Goal: Navigation & Orientation: Understand site structure

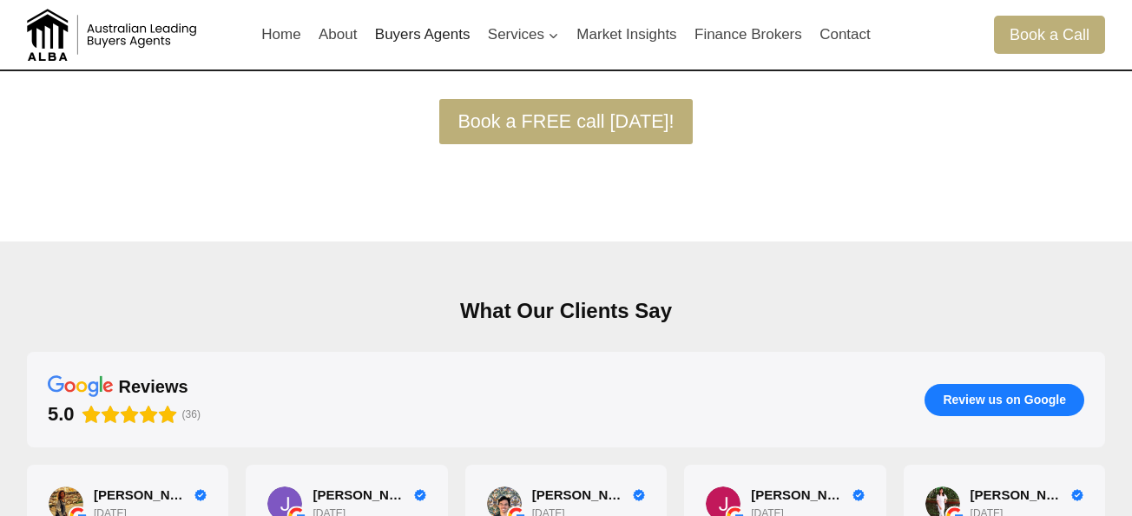
scroll to position [429, 0]
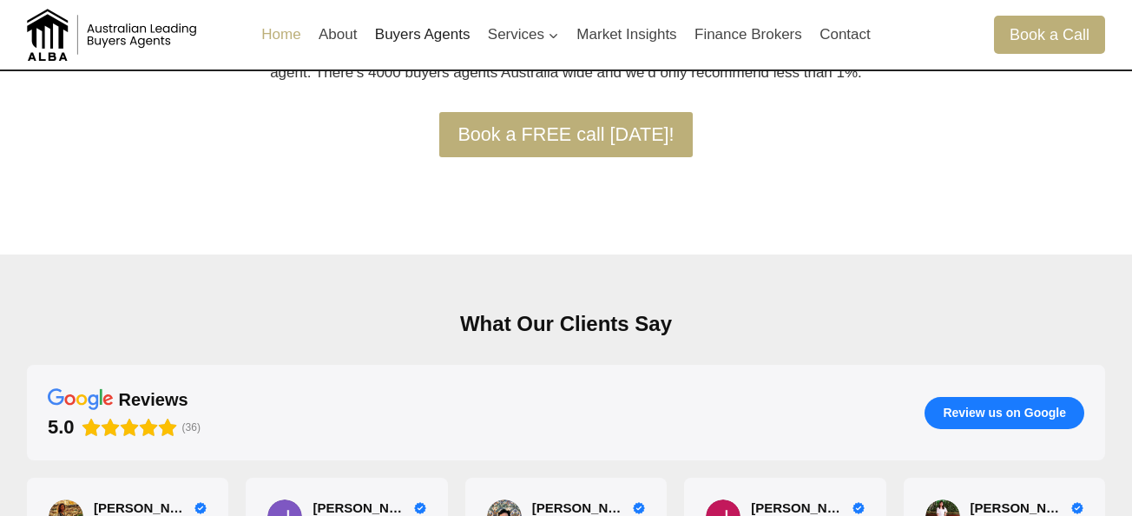
click at [279, 29] on link "Home" at bounding box center [281, 35] width 57 height 42
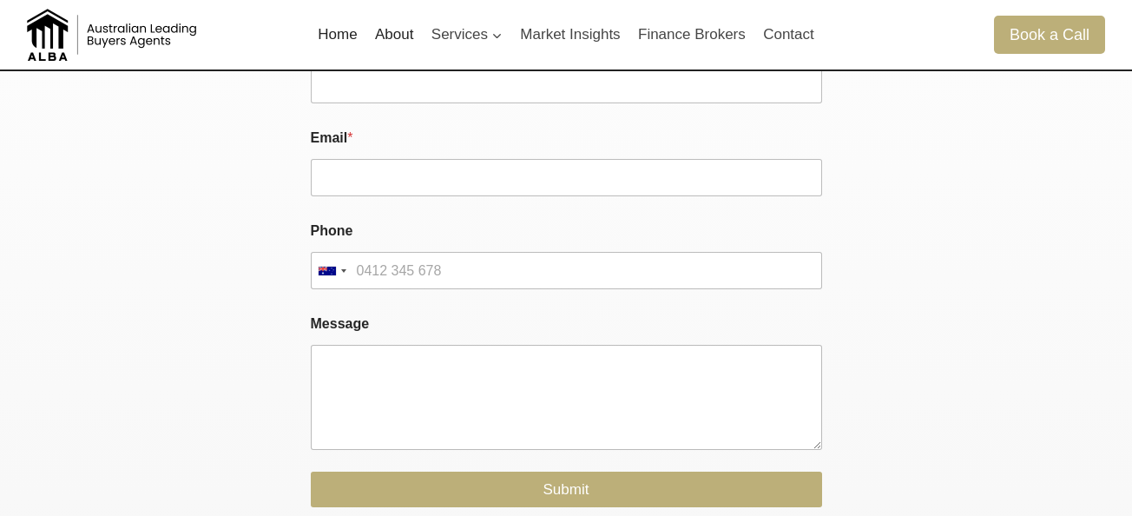
scroll to position [3523, 0]
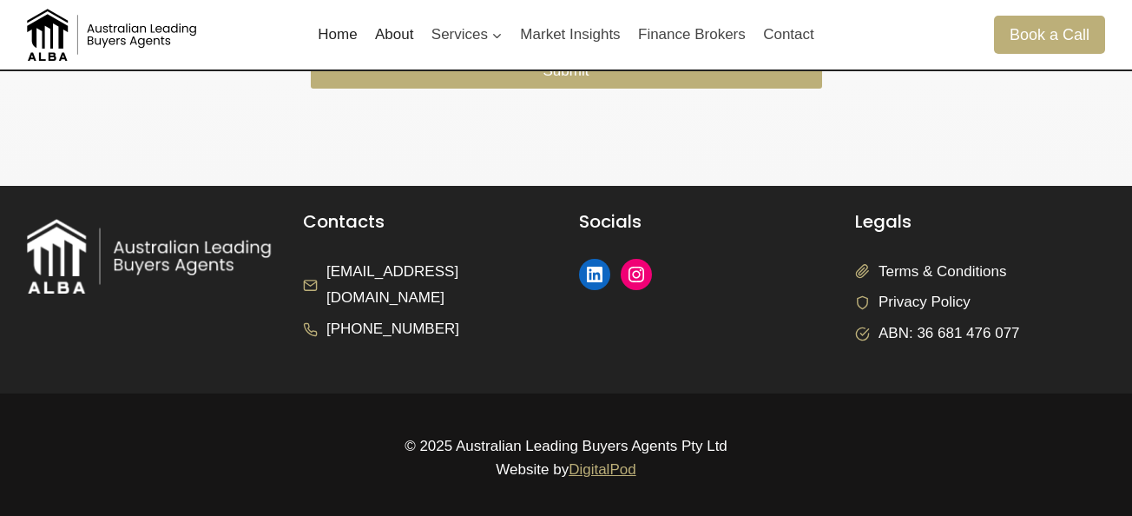
click at [411, 36] on link "About" at bounding box center [394, 35] width 56 height 42
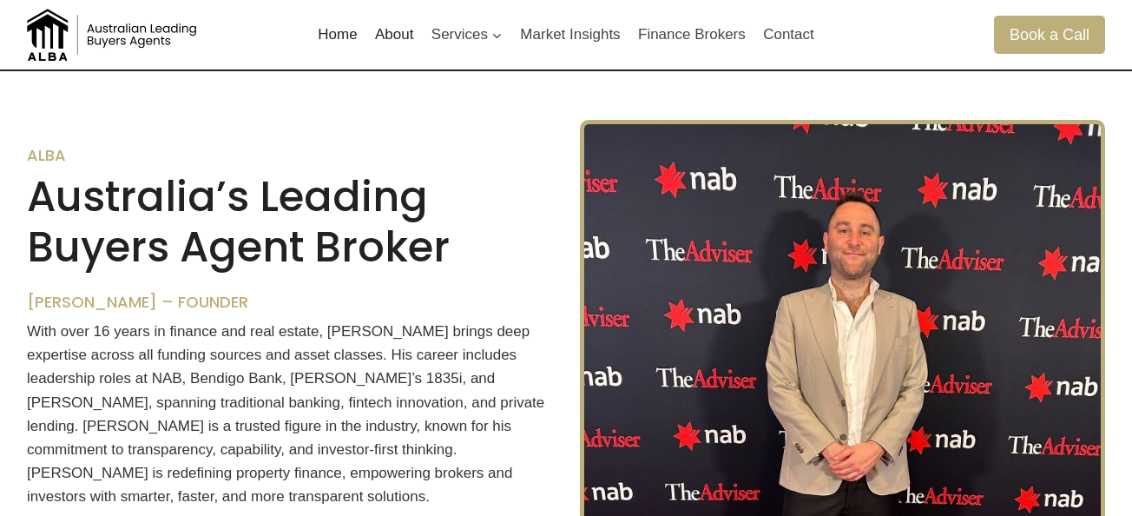
scroll to position [412, 0]
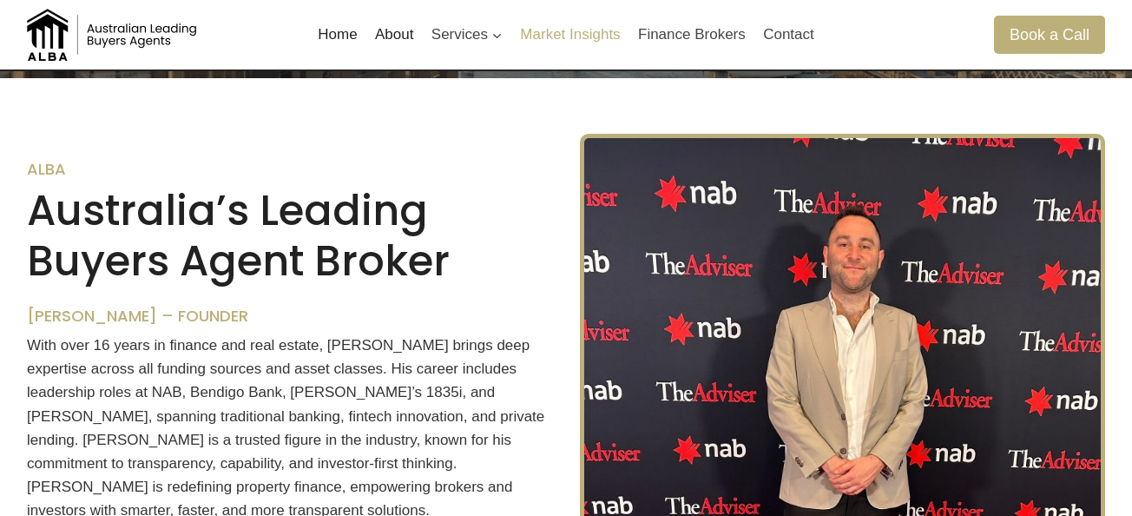
click at [561, 40] on link "Market Insights" at bounding box center [570, 35] width 118 height 42
